Goal: Task Accomplishment & Management: Manage account settings

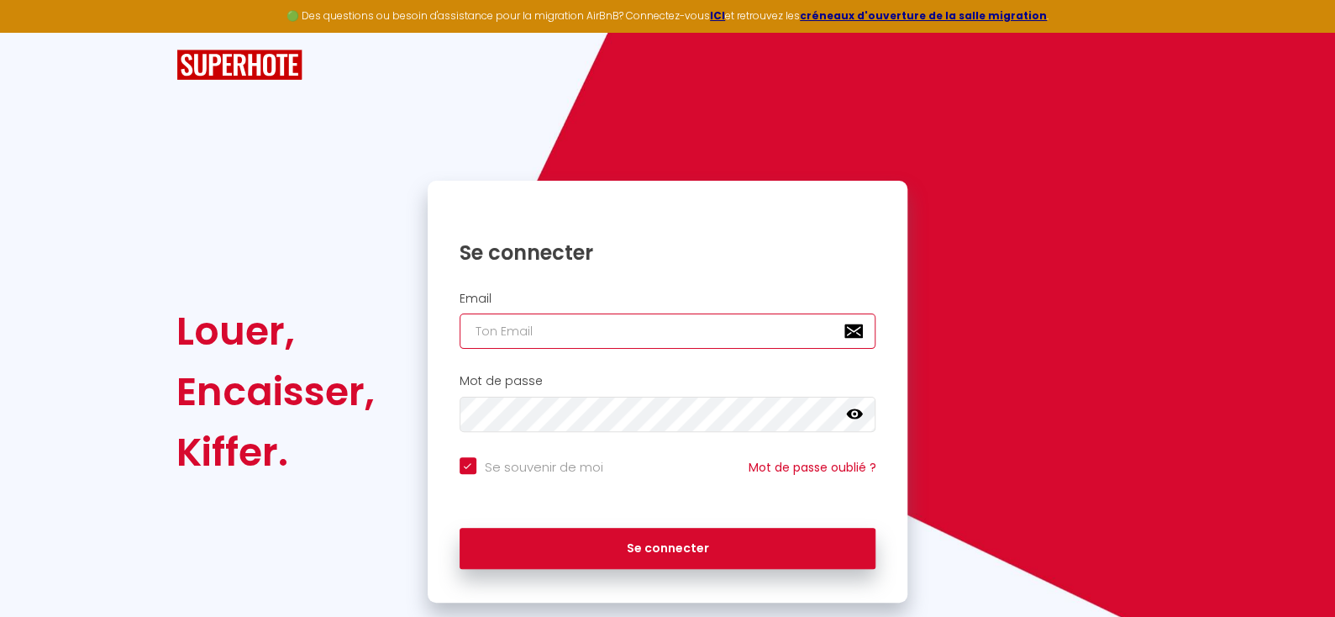
click at [534, 324] on input "email" at bounding box center [668, 330] width 417 height 35
click at [490, 332] on input "email" at bounding box center [668, 330] width 417 height 35
paste input "[EMAIL_ADDRESS][DOMAIN_NAME]"
type input "[EMAIL_ADDRESS][DOMAIN_NAME]"
checkbox input "true"
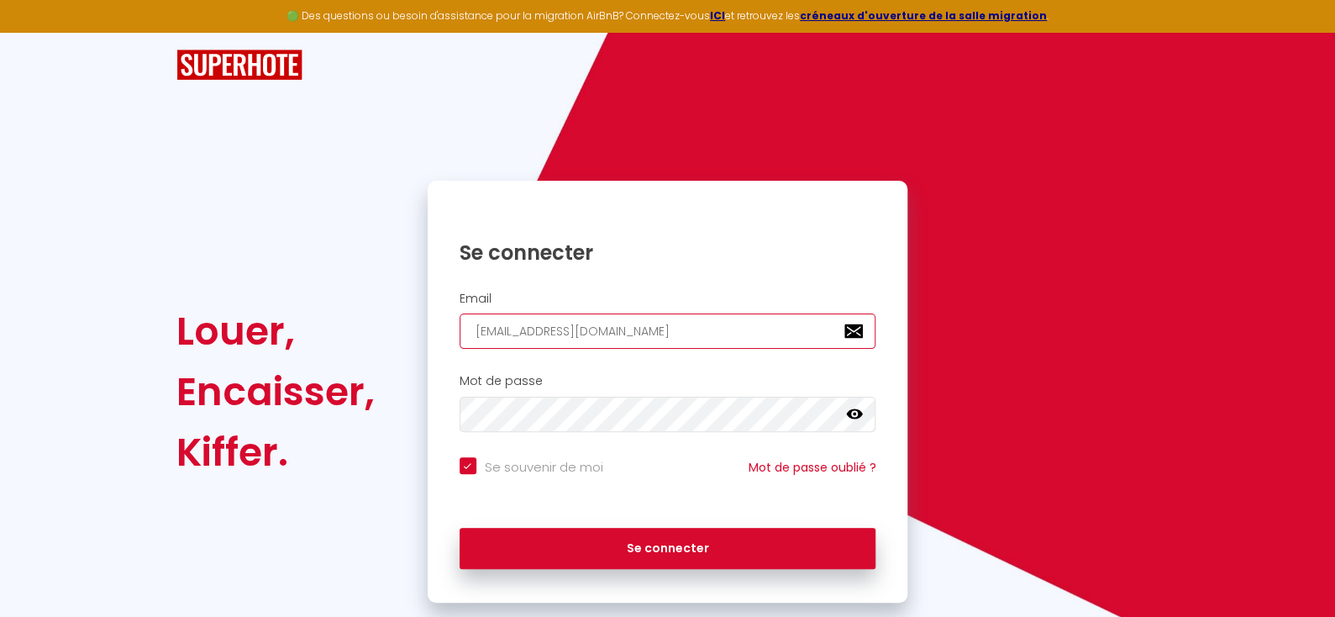
type input "[EMAIL_ADDRESS][DOMAIN_NAME]"
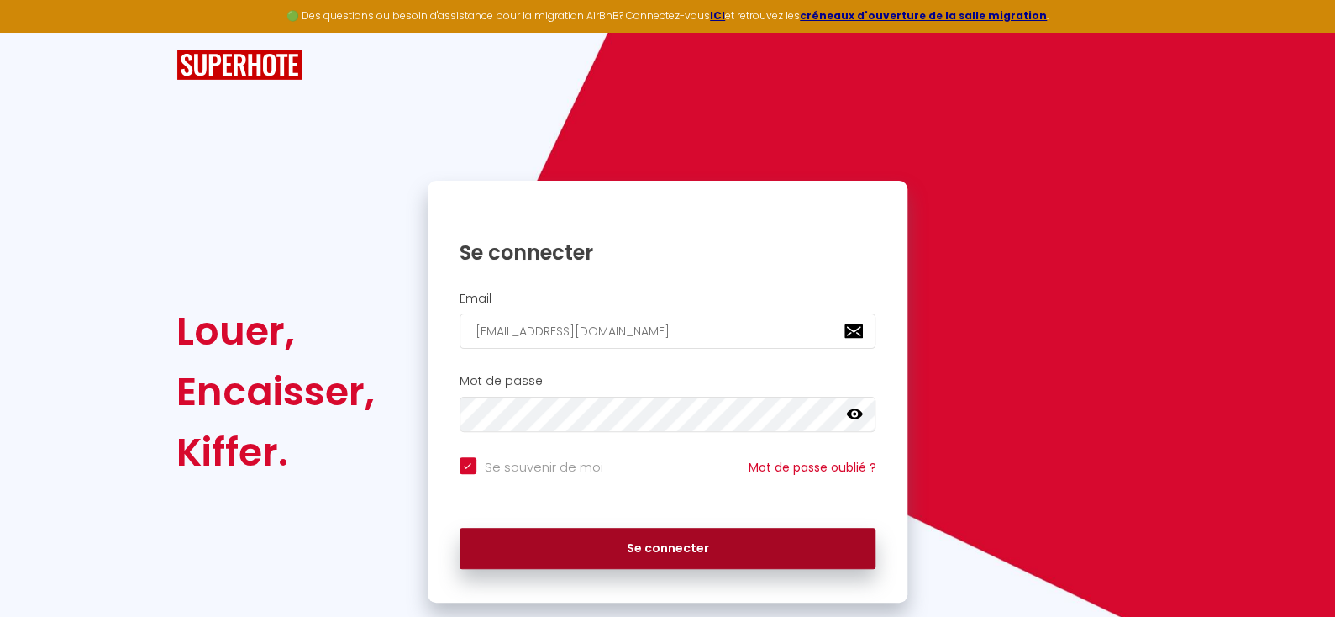
click at [659, 549] on button "Se connecter" at bounding box center [668, 549] width 417 height 42
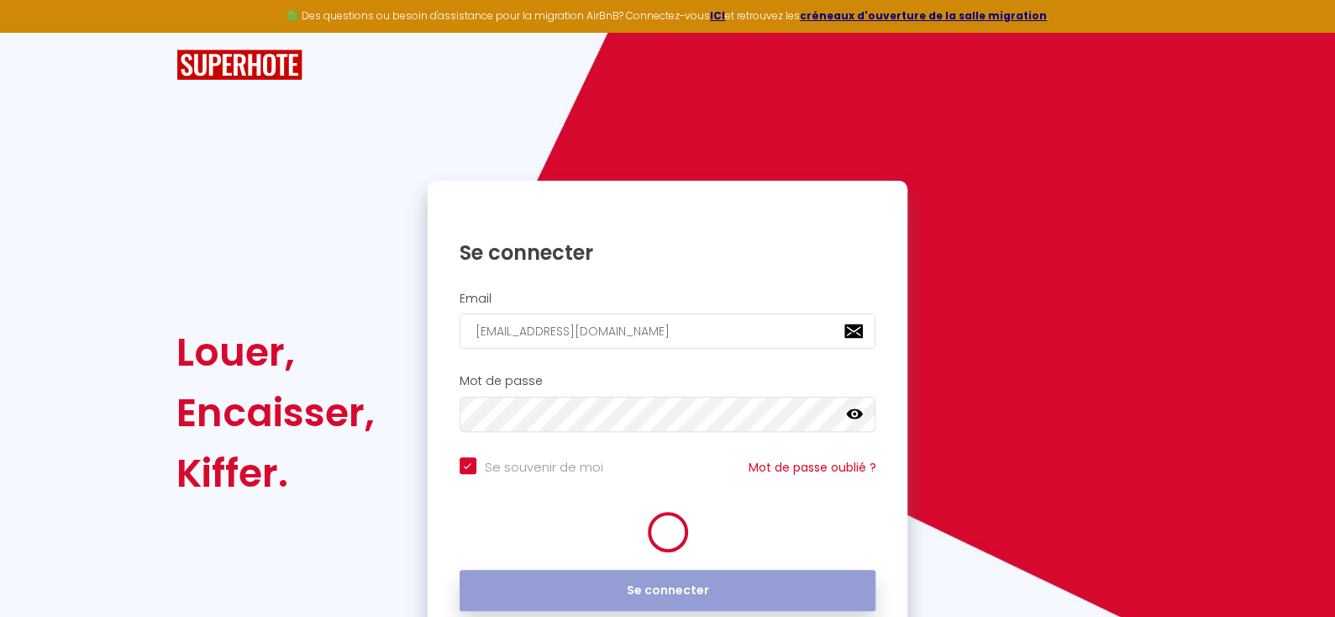
checkbox input "true"
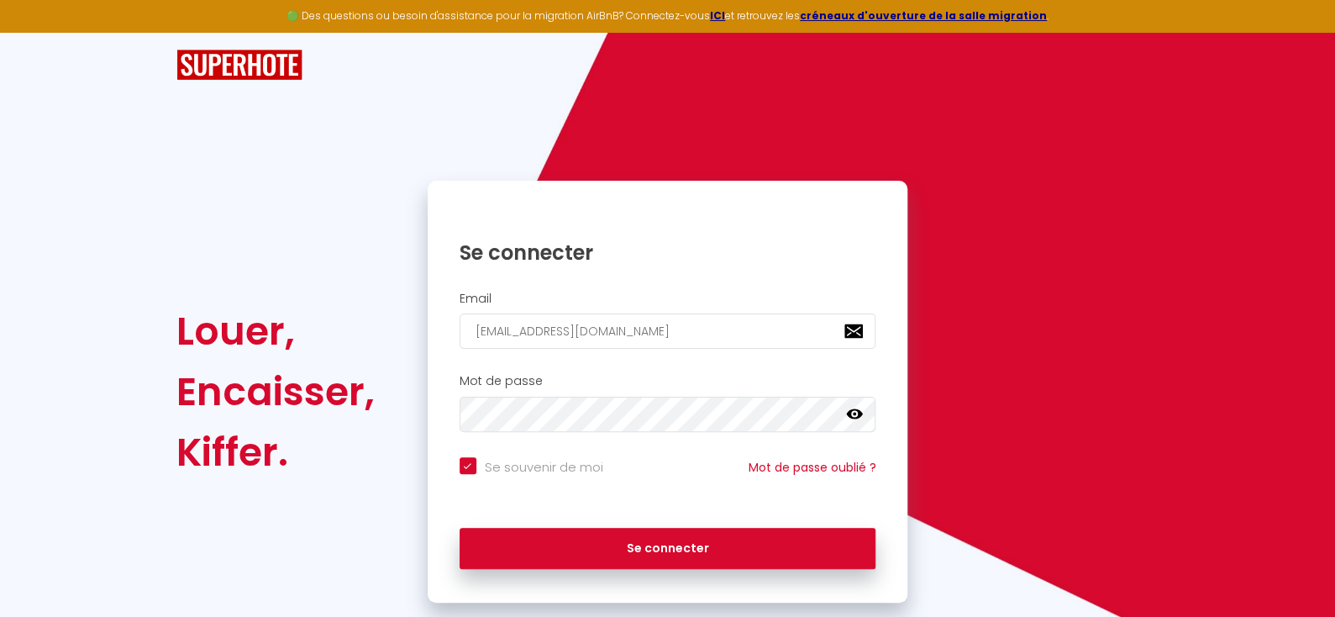
click at [852, 414] on icon at bounding box center [854, 414] width 17 height 17
click at [630, 334] on input "[EMAIL_ADDRESS][DOMAIN_NAME]" at bounding box center [668, 330] width 417 height 35
drag, startPoint x: 624, startPoint y: 327, endPoint x: 388, endPoint y: 345, distance: 236.8
click at [388, 345] on div "Louer, Encaisser, Kiffer. Se connecter Email [EMAIL_ADDRESS][DOMAIN_NAME] Mot d…" at bounding box center [667, 392] width 1005 height 422
type input "S"
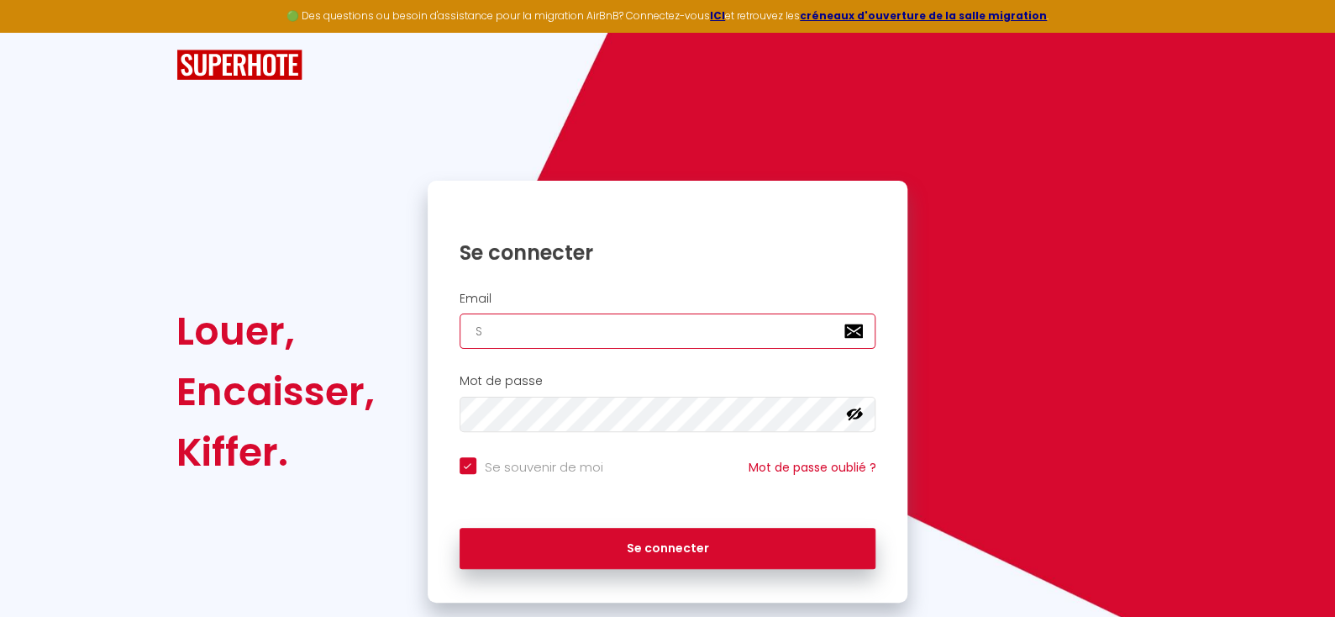
checkbox input "true"
type input "SE"
checkbox input "true"
type input "[EMAIL_ADDRESS][DOMAIN_NAME]"
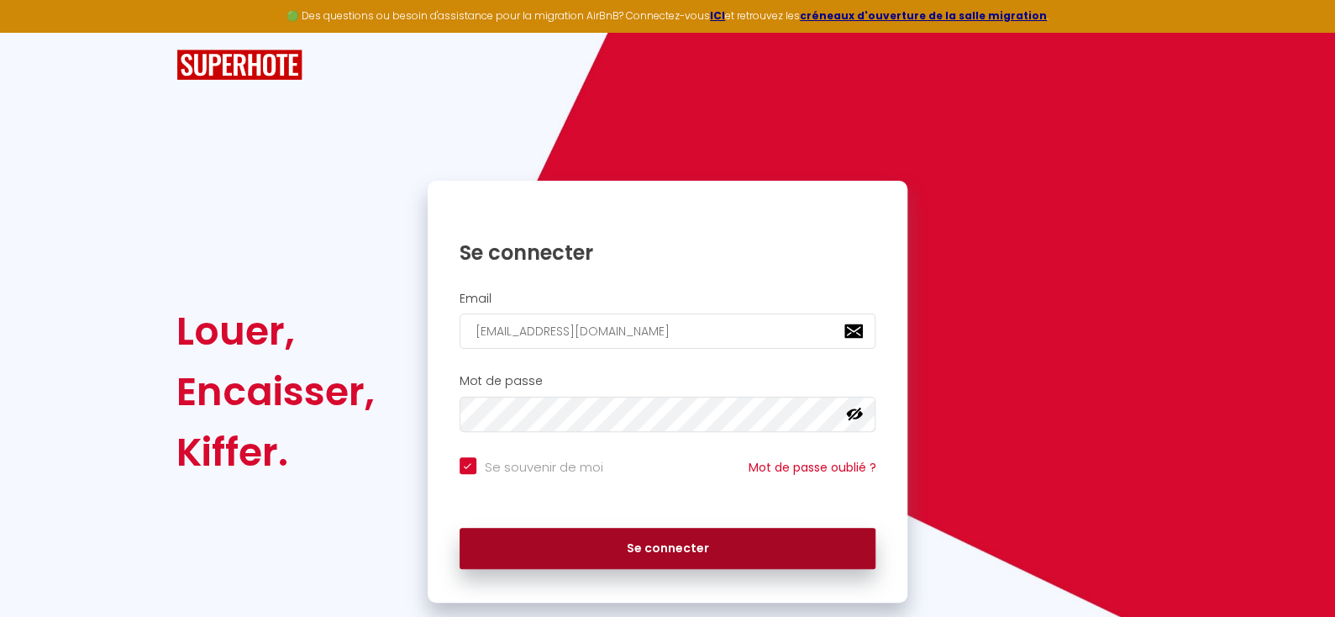
click at [735, 548] on button "Se connecter" at bounding box center [668, 549] width 417 height 42
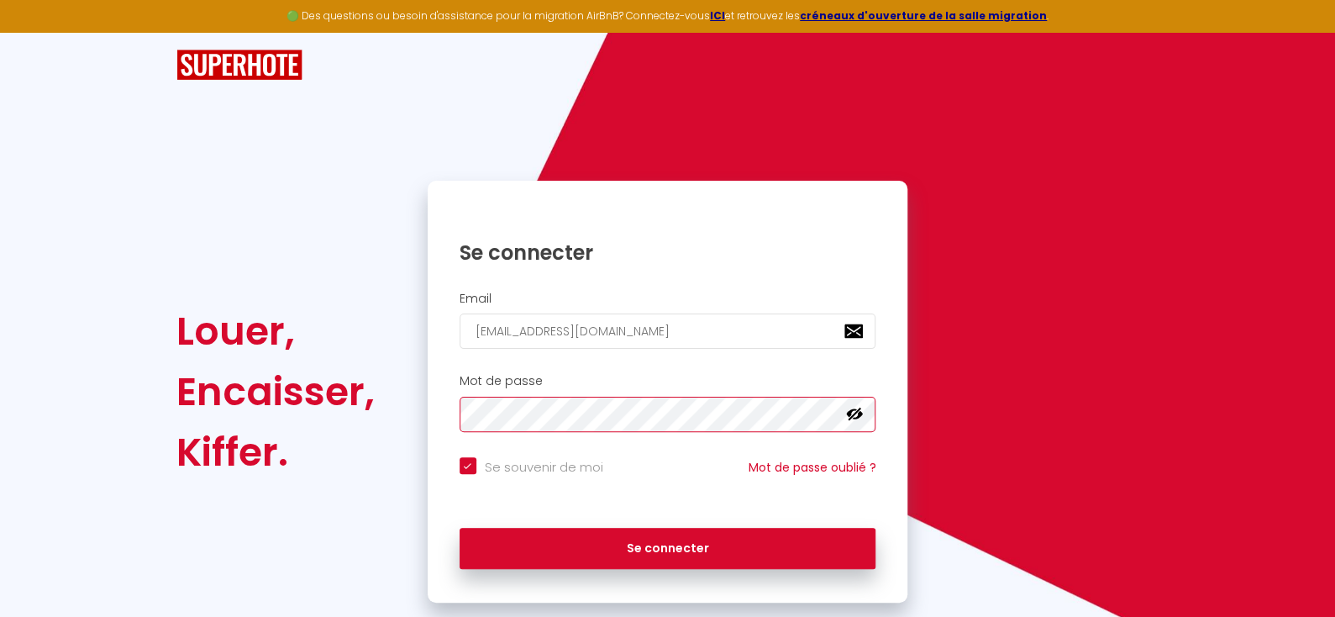
click at [352, 417] on div "Louer, Encaisser, Kiffer. Se connecter Email [EMAIL_ADDRESS][DOMAIN_NAME] Mot d…" at bounding box center [667, 392] width 1005 height 422
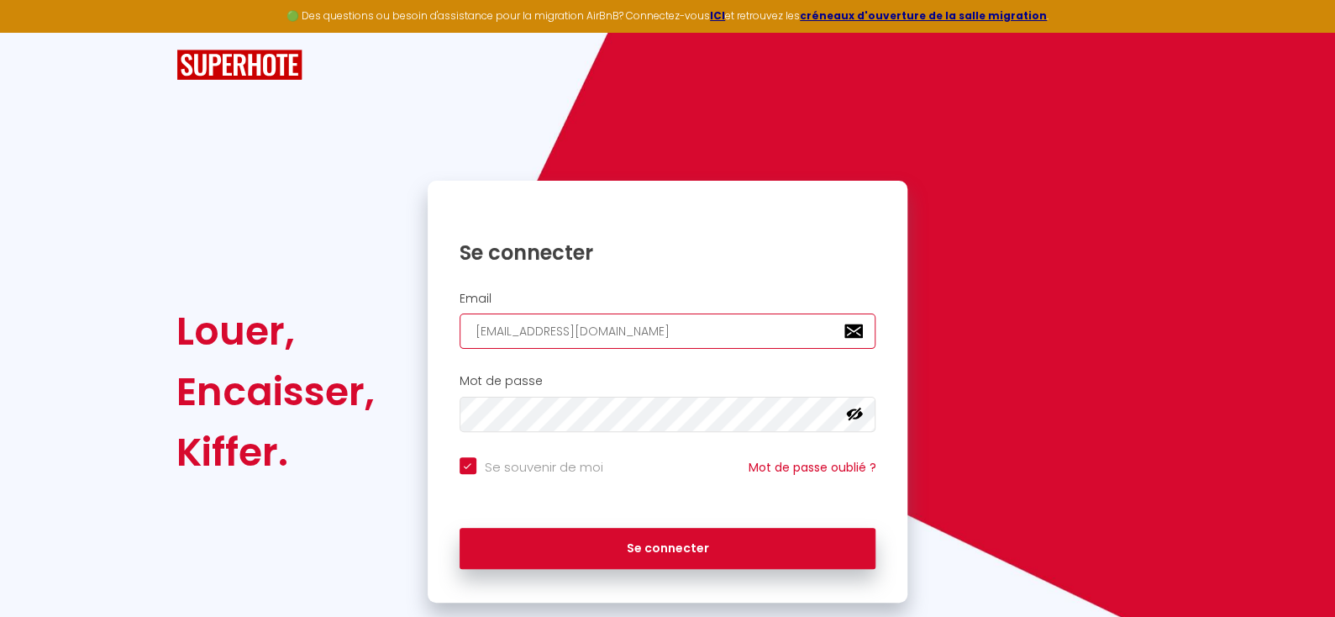
click at [631, 325] on input "[EMAIL_ADDRESS][DOMAIN_NAME]" at bounding box center [668, 330] width 417 height 35
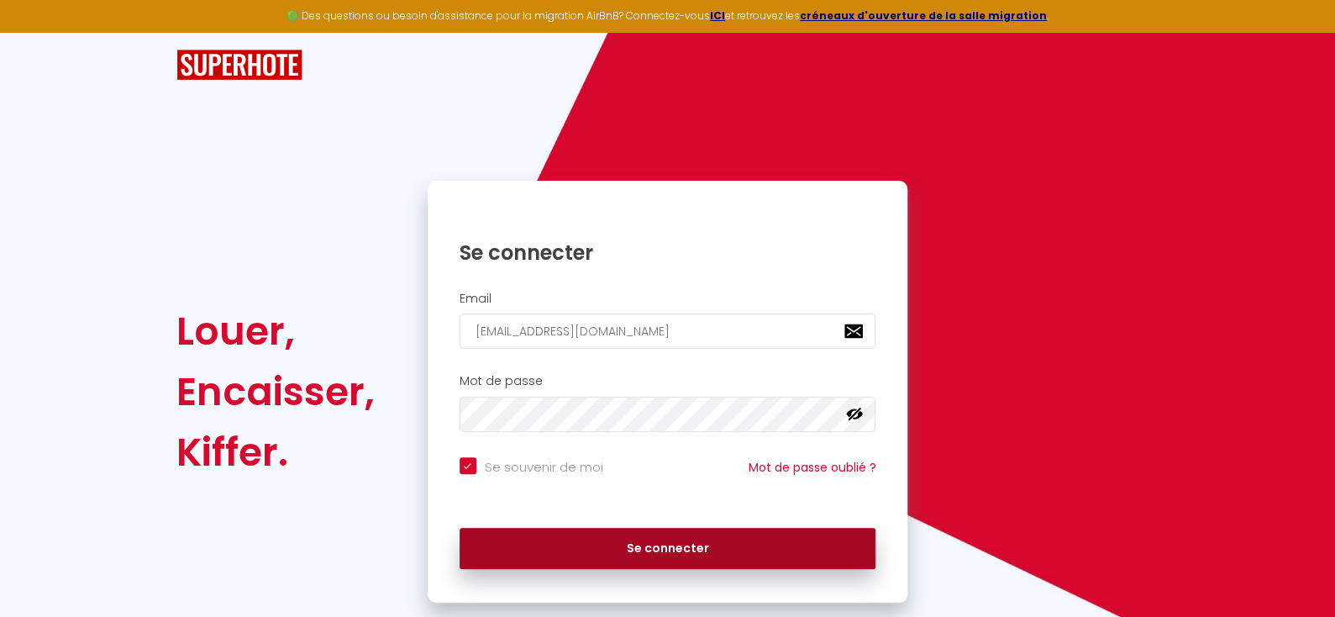
click at [658, 548] on button "Se connecter" at bounding box center [668, 549] width 417 height 42
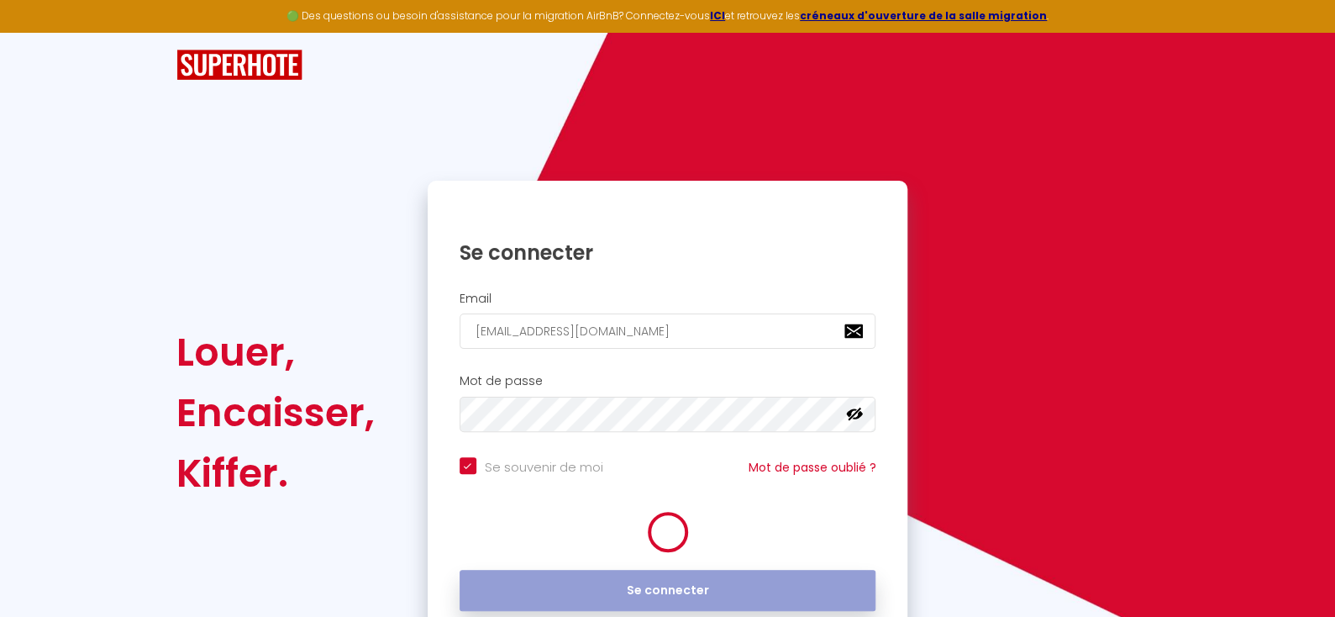
checkbox input "true"
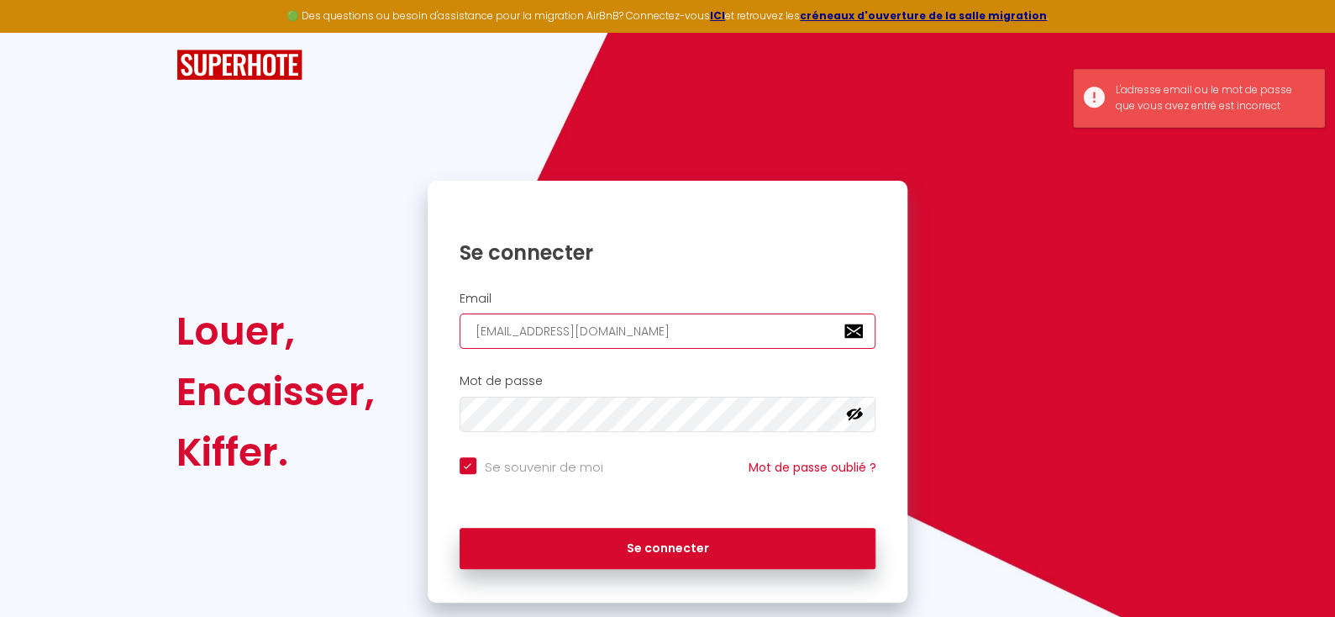
drag, startPoint x: 629, startPoint y: 330, endPoint x: 335, endPoint y: 283, distance: 297.8
click at [335, 283] on div "Louer, Encaisser, Kiffer. Se connecter Email [EMAIL_ADDRESS][DOMAIN_NAME] Mot d…" at bounding box center [667, 392] width 1005 height 422
type input "L"
checkbox input "true"
type input "LO"
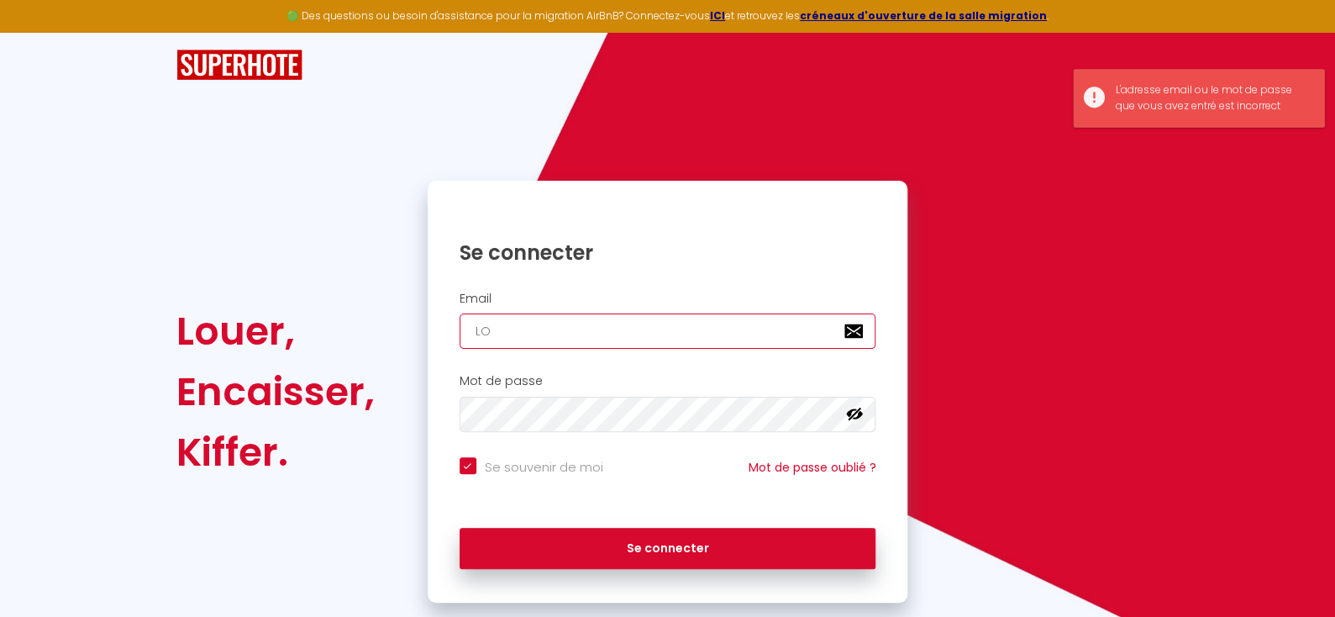
checkbox input "true"
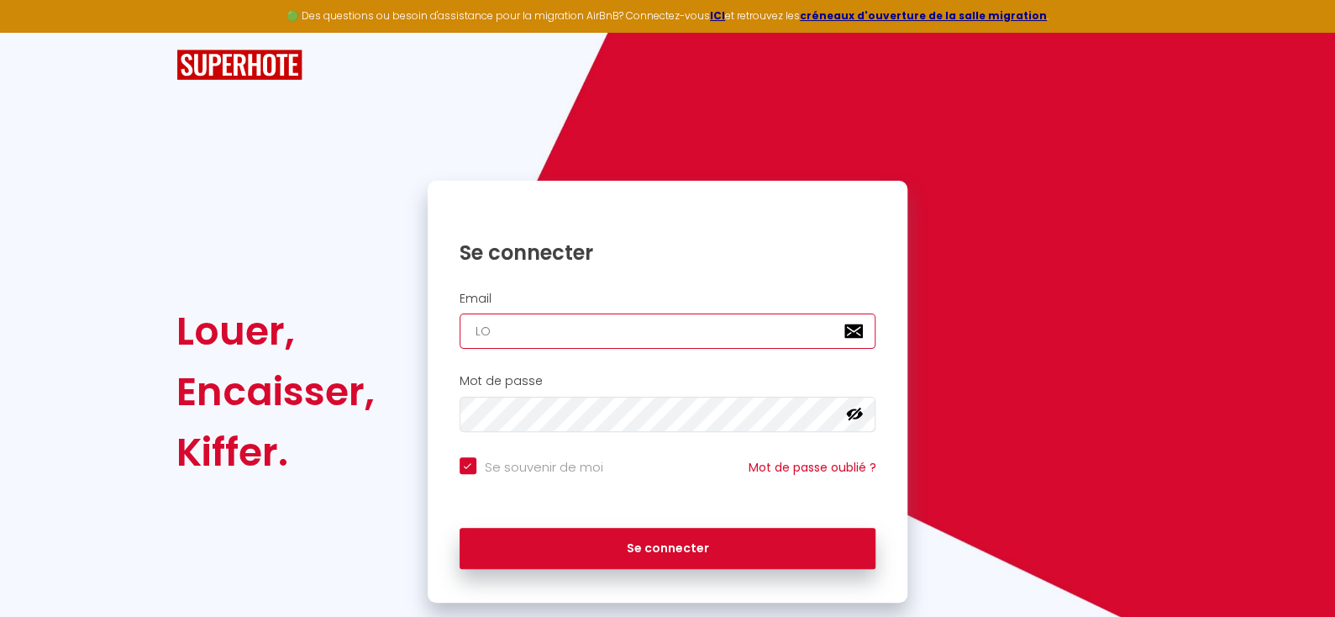
type input "L"
checkbox input "true"
type input "l"
checkbox input "true"
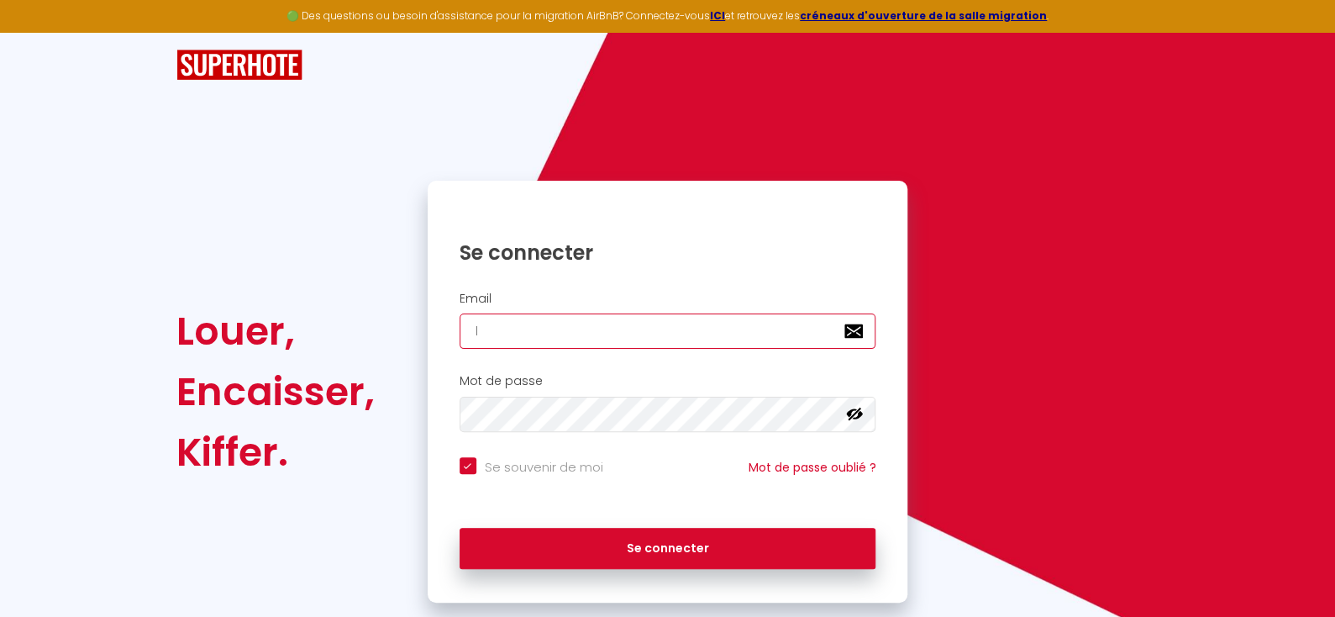
type input "lo"
checkbox input "true"
type input "loc"
checkbox input "true"
type input "locs"
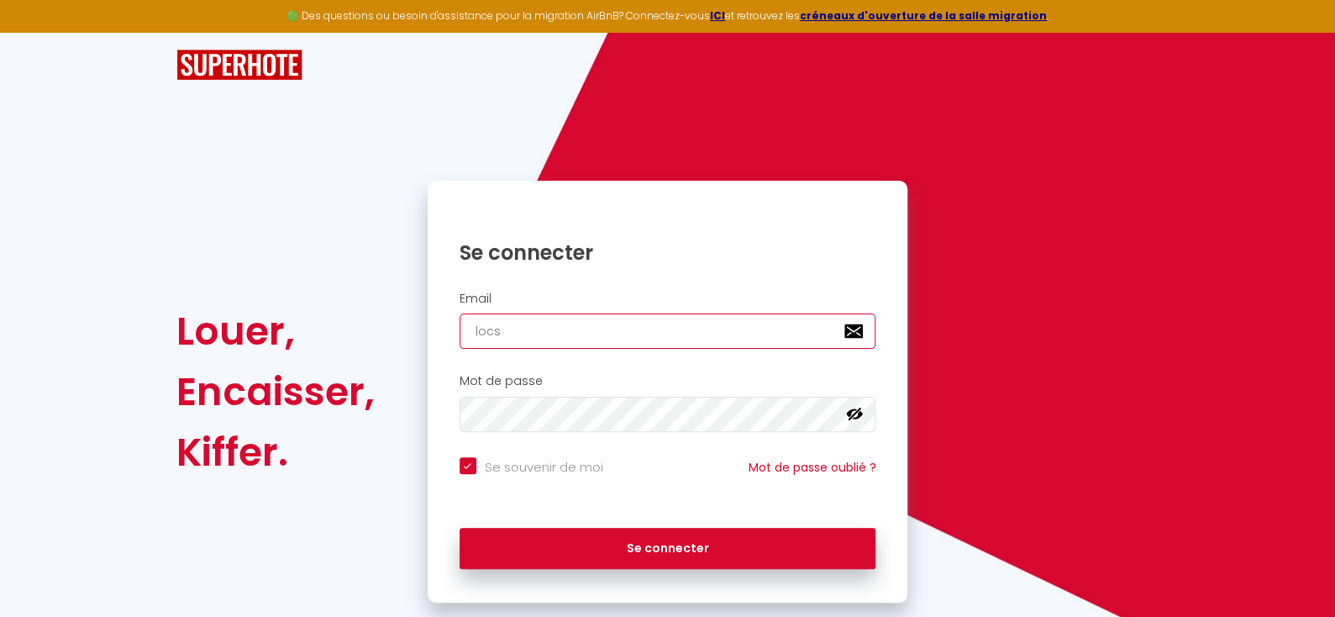
checkbox input "true"
type input "locse"
checkbox input "true"
type input "locsev"
checkbox input "true"
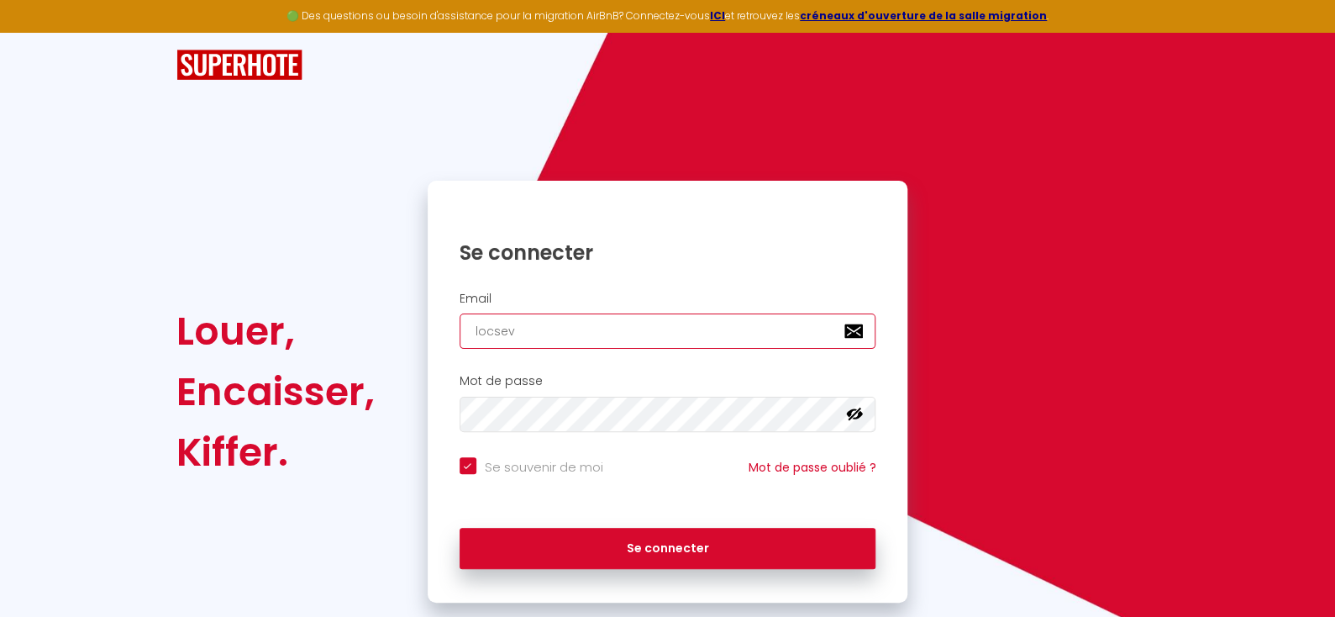
type input "locseve"
checkbox input "true"
type input "locseve3"
checkbox input "true"
type input "locseve34"
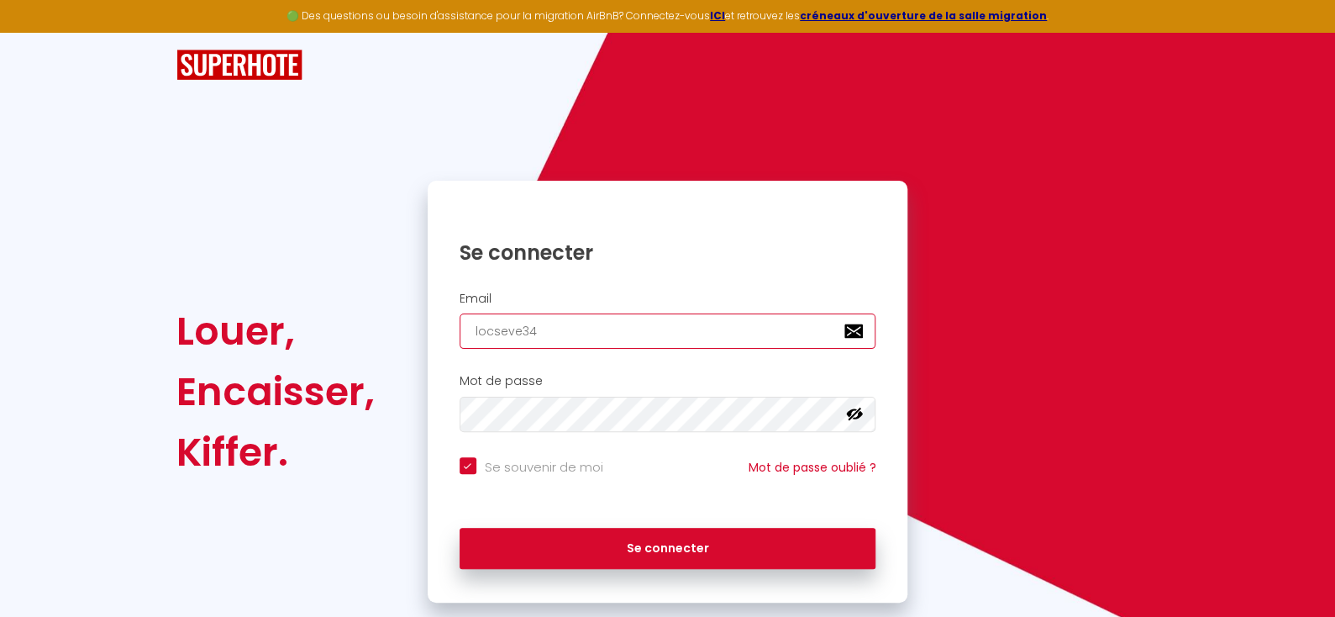
checkbox input "true"
type input "locseve34@"
checkbox input "true"
type input "locseve34@g"
checkbox input "true"
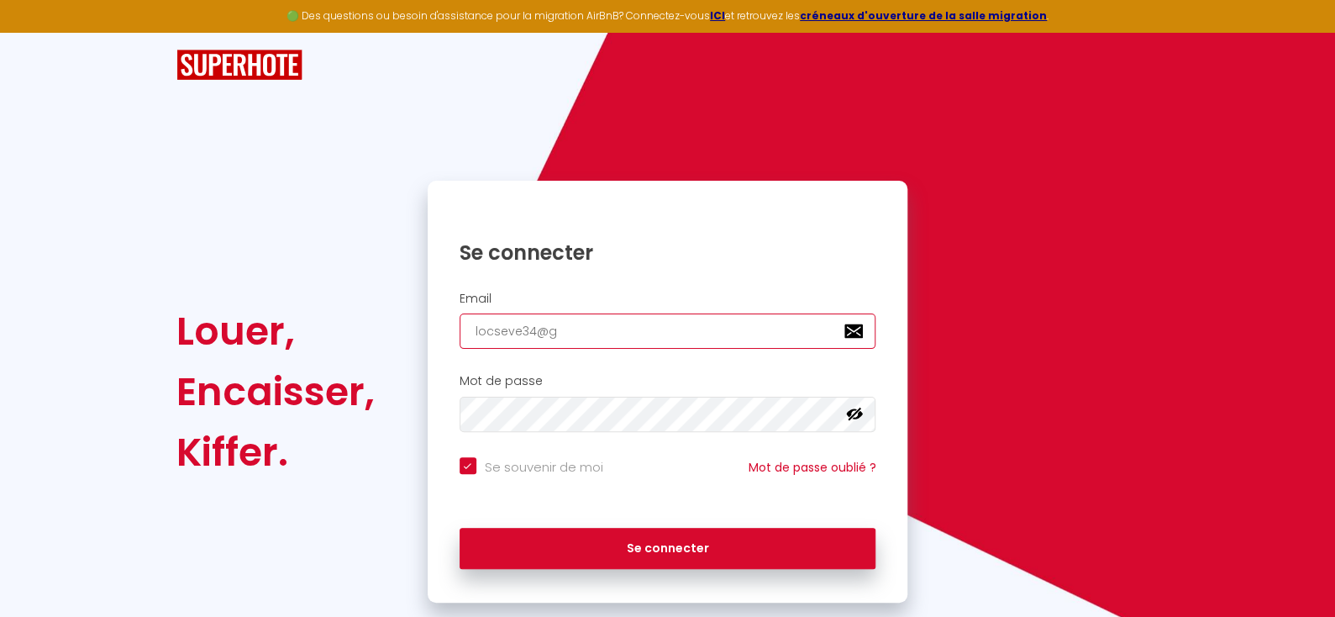
type input "locseve34@gm"
checkbox input "true"
type input "locseve34@gma"
checkbox input "true"
type input "locseve34@gmai"
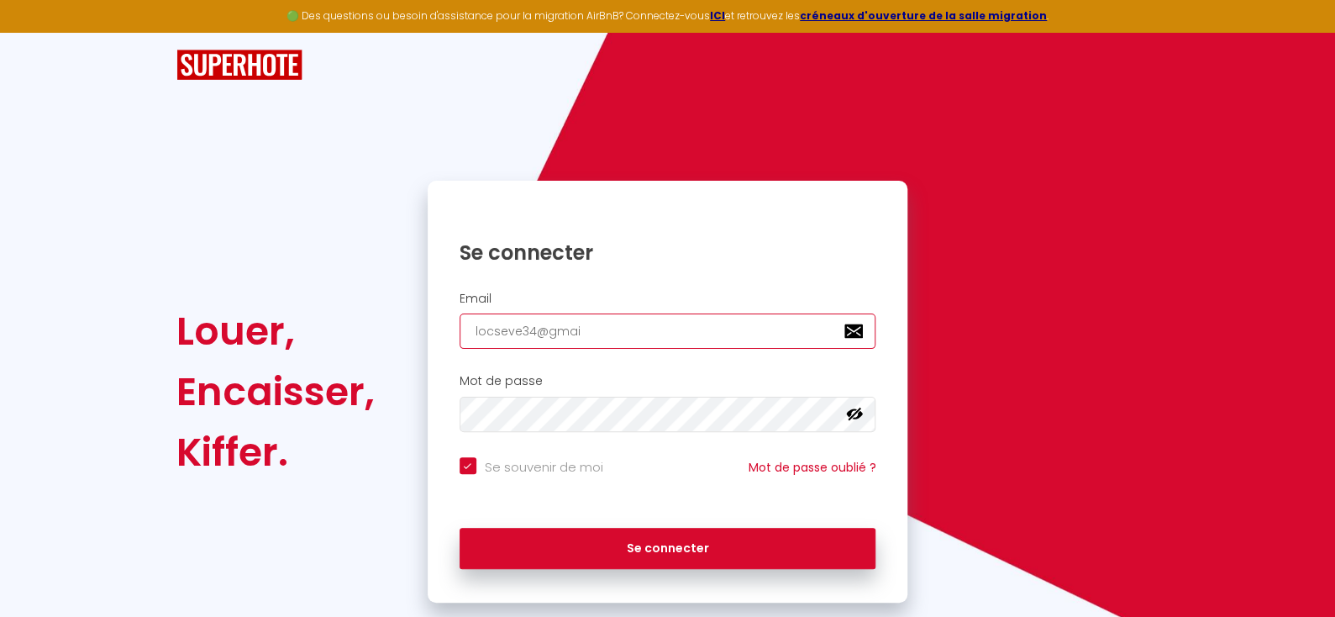
checkbox input "true"
type input "[EMAIL_ADDRESS]"
checkbox input "true"
type input "[EMAIL_ADDRESS]."
checkbox input "true"
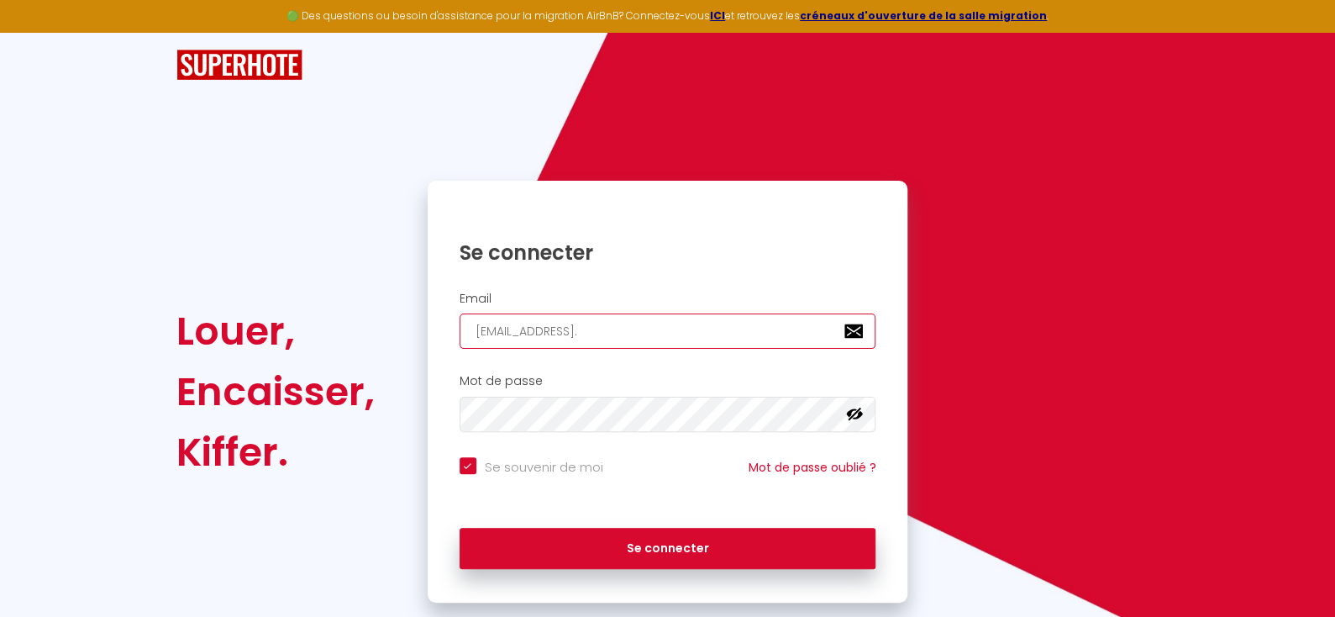
type input "locseve34@gmail.c"
checkbox input "true"
type input "[EMAIL_ADDRESS][DOMAIN_NAME]"
checkbox input "true"
type input "[EMAIL_ADDRESS][DOMAIN_NAME]"
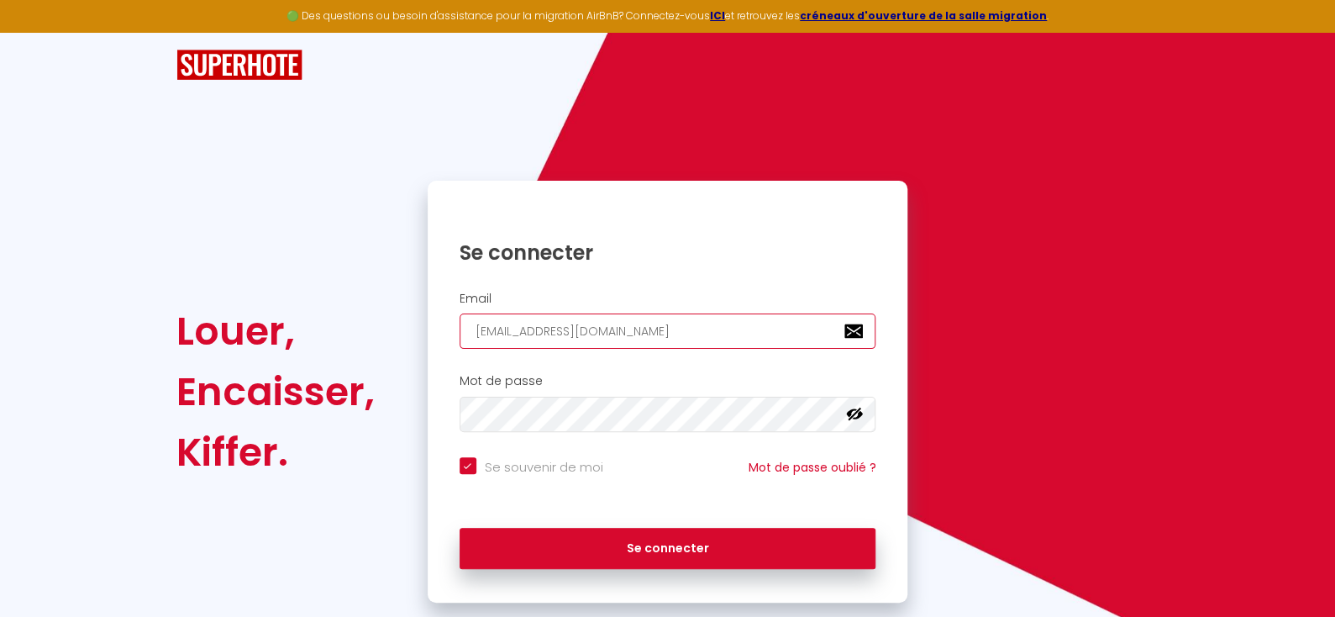
checkbox input "true"
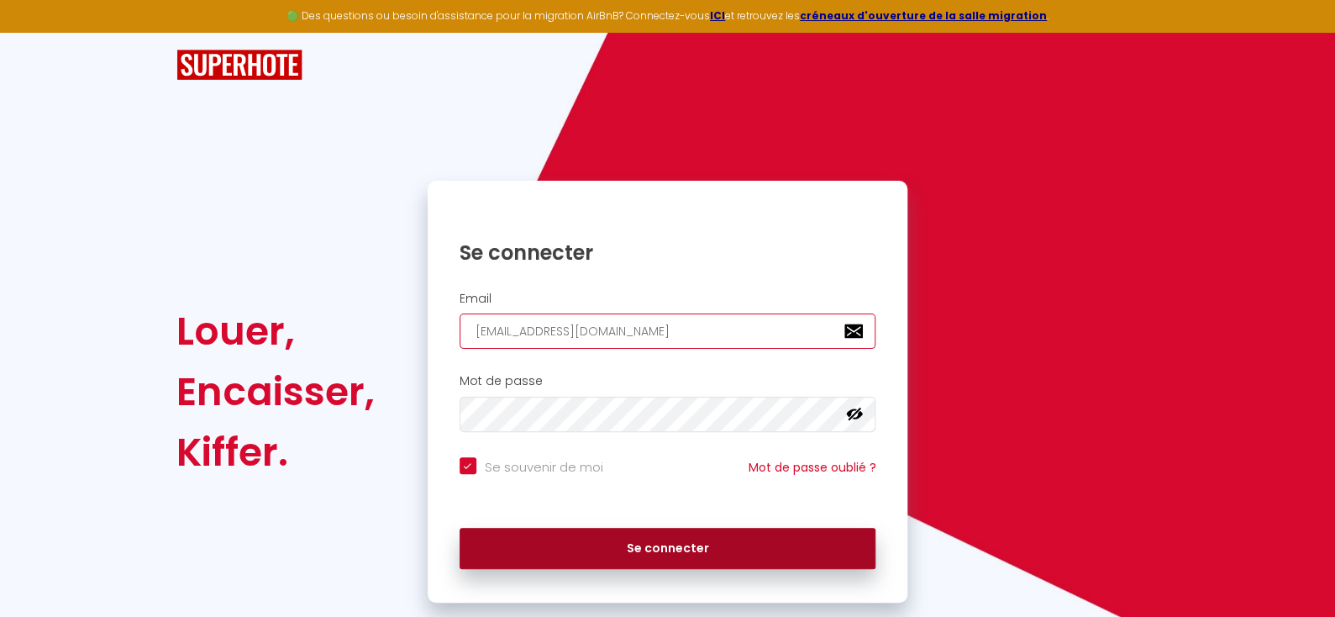
type input "[EMAIL_ADDRESS][DOMAIN_NAME]"
click at [663, 544] on button "Se connecter" at bounding box center [668, 549] width 417 height 42
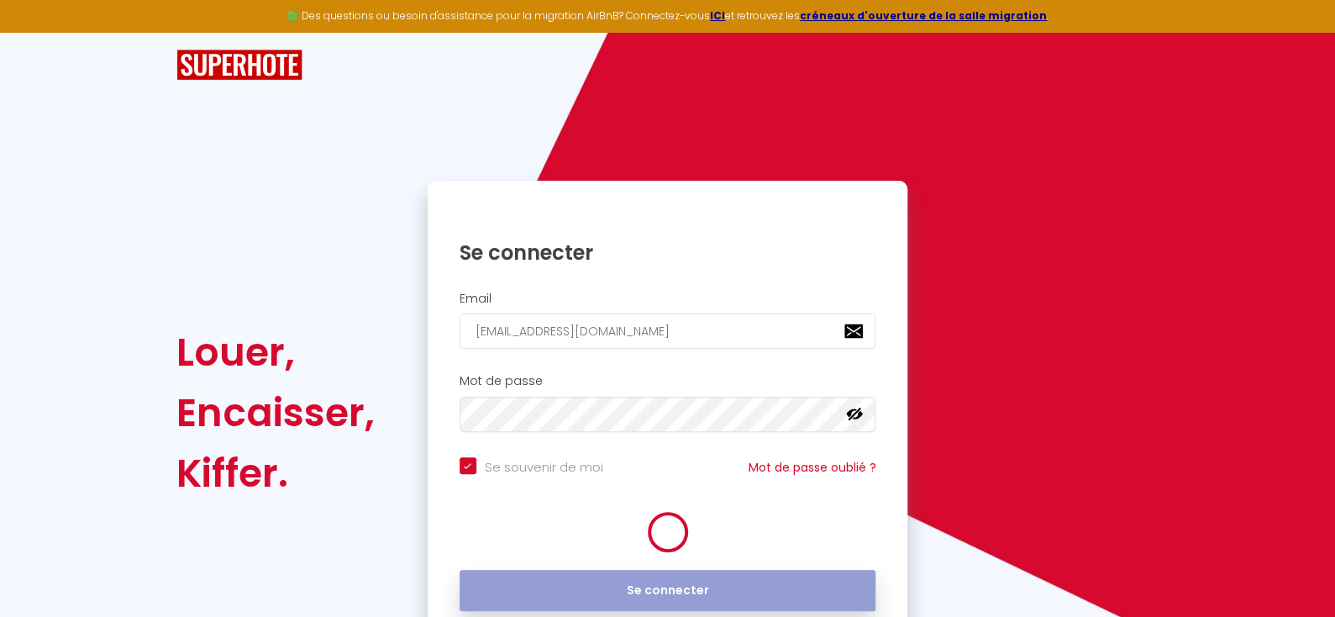
checkbox input "true"
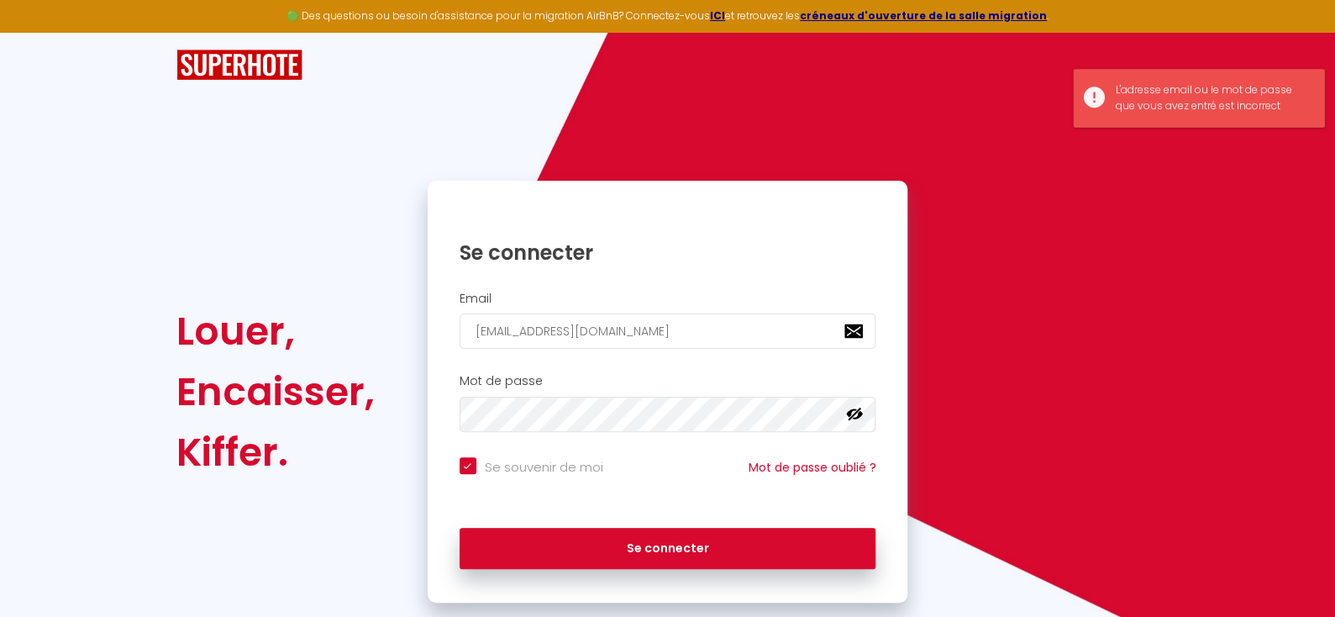
click at [555, 67] on div at bounding box center [667, 65] width 1005 height 31
click at [392, 108] on div "Louer, Encaisser, Kiffer. Se connecter Email [EMAIL_ADDRESS][DOMAIN_NAME] Mot d…" at bounding box center [667, 318] width 983 height 570
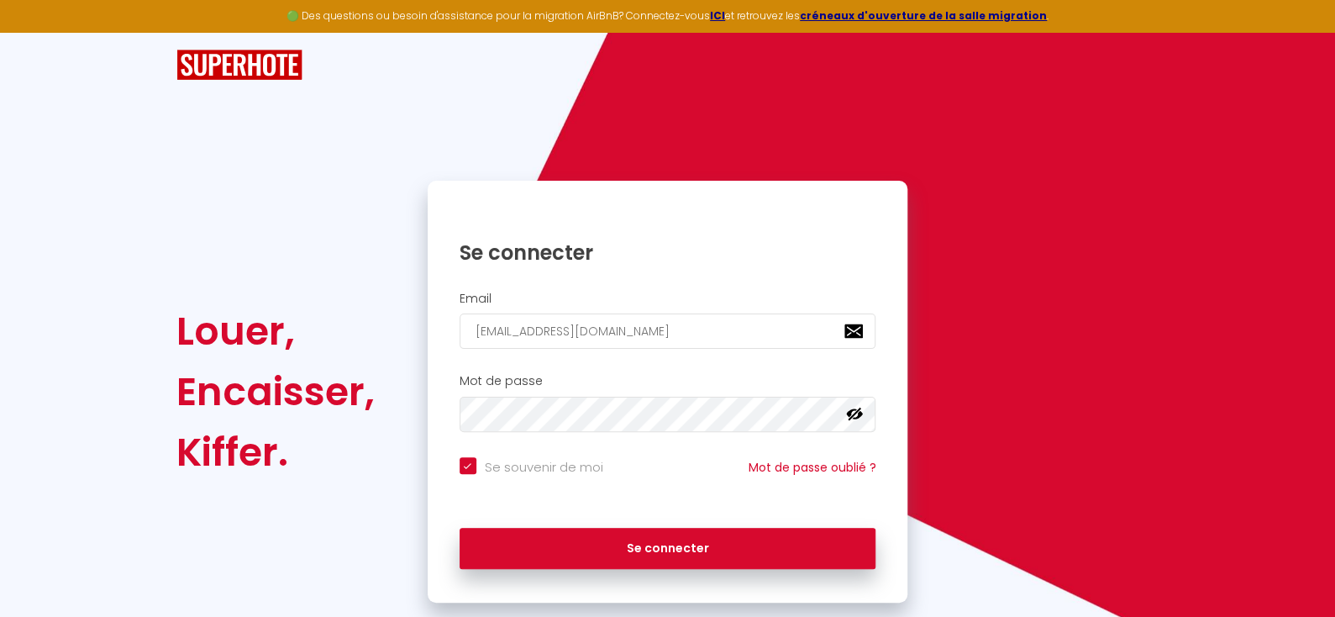
click at [306, 492] on div "Louer, Encaisser, Kiffer." at bounding box center [290, 392] width 251 height 422
